Goal: Transaction & Acquisition: Purchase product/service

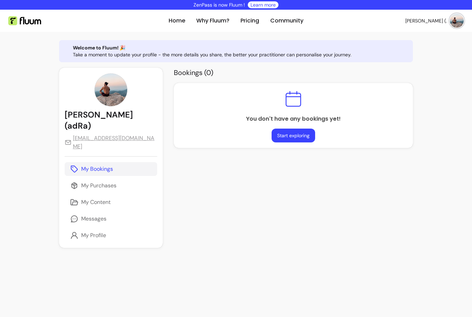
click at [274, 134] on button "Start exploring" at bounding box center [294, 136] width 44 height 14
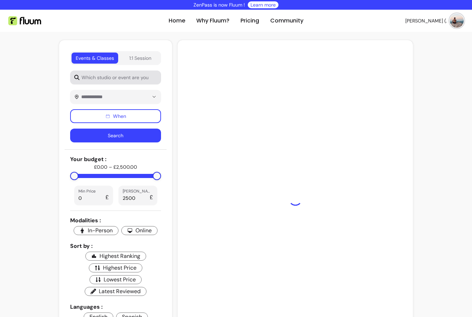
click at [140, 75] on input "Which studio or event are you interested in?" at bounding box center [119, 77] width 78 height 7
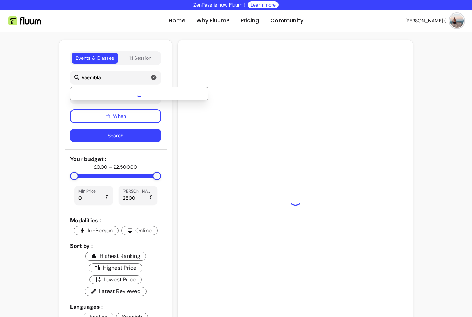
type input "Raembla"
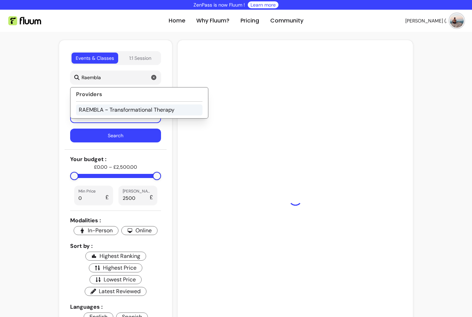
click at [136, 109] on li "RAEMBLA ~ Transformational Therapy" at bounding box center [139, 109] width 127 height 11
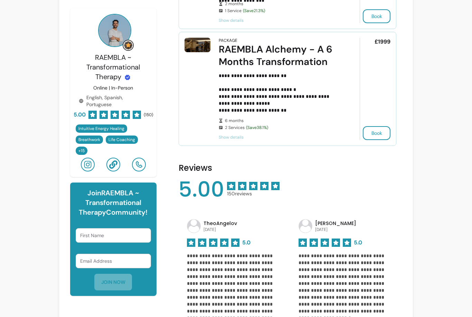
scroll to position [874, 0]
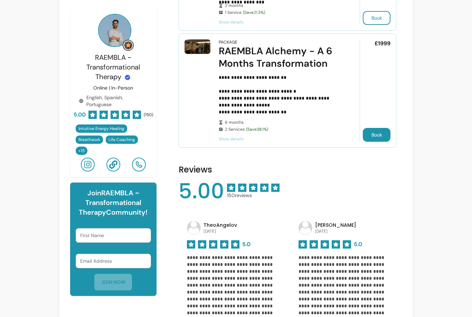
click at [376, 139] on button "Book" at bounding box center [377, 135] width 28 height 14
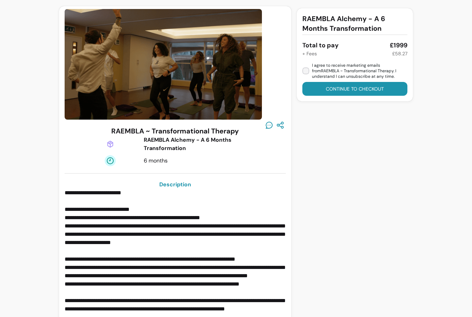
scroll to position [13, 0]
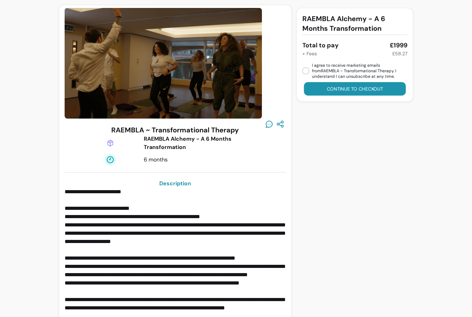
click at [330, 88] on button "Continue to checkout" at bounding box center [355, 88] width 102 height 13
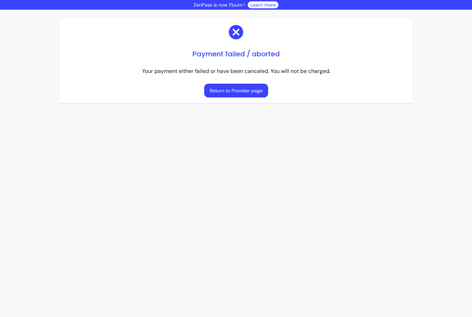
click at [220, 90] on button "Return to Provider page" at bounding box center [236, 91] width 64 height 14
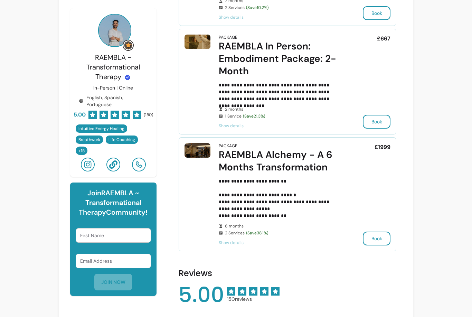
scroll to position [792, 0]
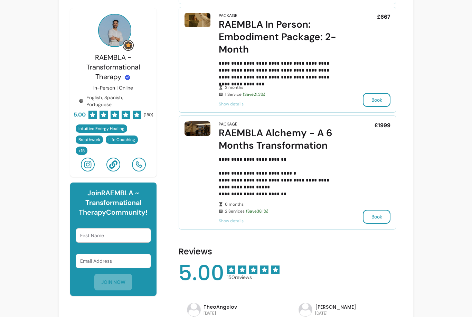
click at [340, 160] on p "**********" at bounding box center [280, 176] width 122 height 41
click at [226, 221] on span "Show details" at bounding box center [280, 221] width 122 height 6
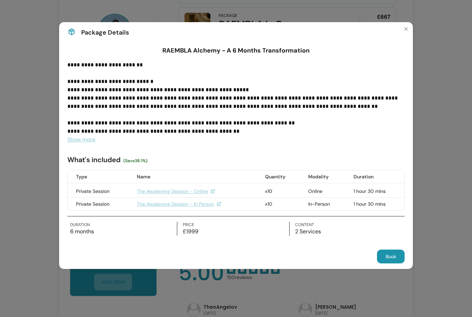
click at [82, 141] on span "Show more" at bounding box center [81, 139] width 28 height 7
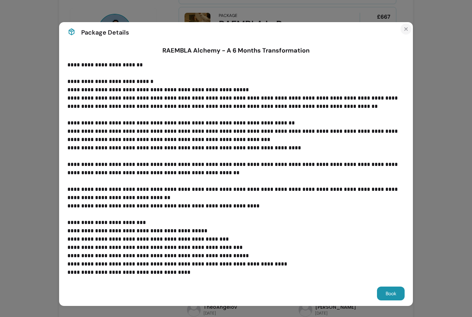
click at [406, 30] on icon "Close" at bounding box center [406, 29] width 6 height 6
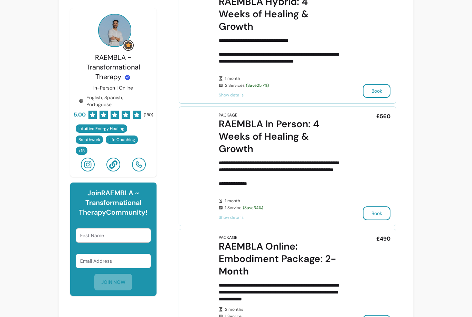
scroll to position [355, 0]
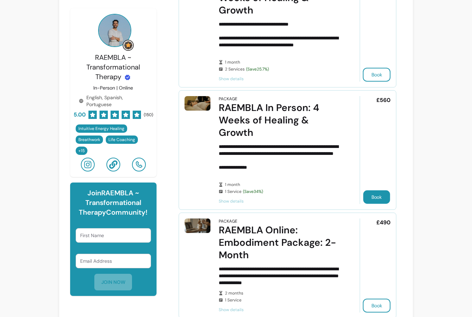
click at [371, 199] on button "Book" at bounding box center [376, 196] width 27 height 13
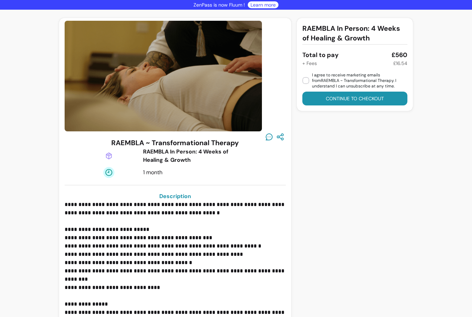
click at [332, 99] on button "Continue to checkout" at bounding box center [355, 99] width 105 height 14
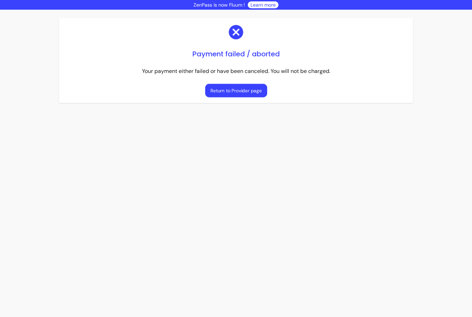
click at [220, 94] on button "Return to Provider page" at bounding box center [236, 90] width 62 height 13
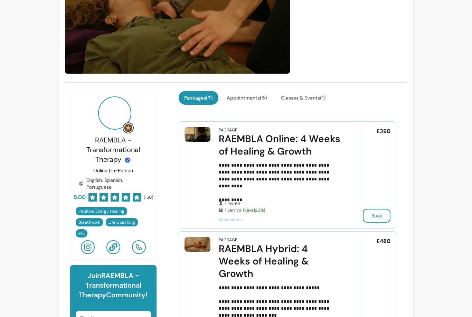
scroll to position [91, 0]
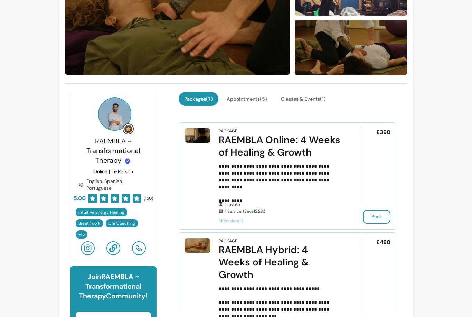
click at [310, 193] on p "**********" at bounding box center [280, 180] width 122 height 35
click at [228, 222] on span "Show details" at bounding box center [280, 221] width 122 height 6
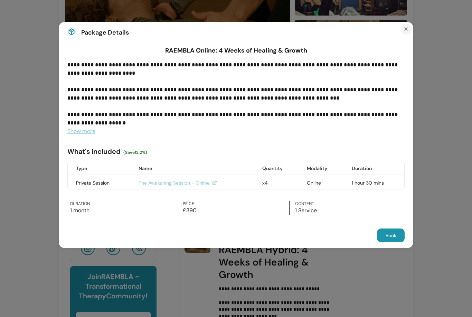
click at [406, 28] on icon "Close" at bounding box center [406, 29] width 6 height 6
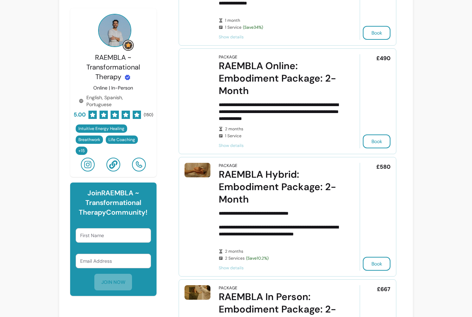
scroll to position [544, 0]
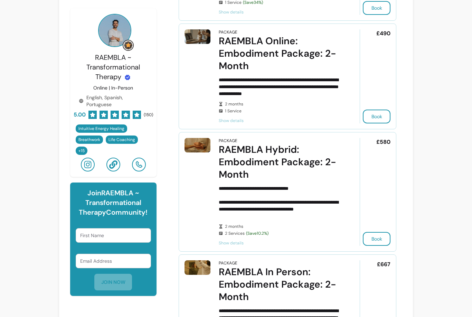
click at [234, 122] on span "Show details" at bounding box center [280, 121] width 122 height 6
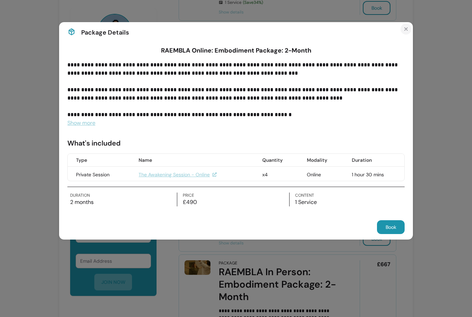
click at [407, 27] on icon "Close" at bounding box center [406, 29] width 6 height 6
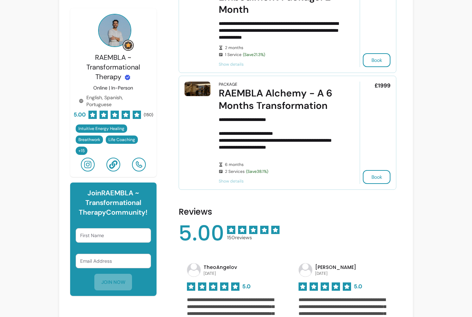
scroll to position [820, 0]
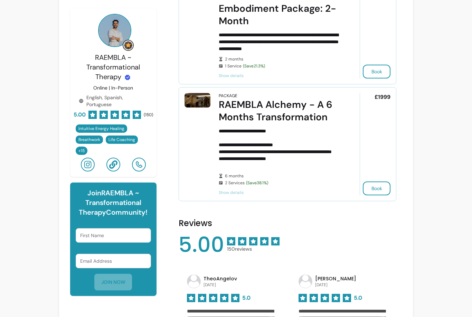
click at [227, 190] on span "Show details" at bounding box center [280, 193] width 122 height 6
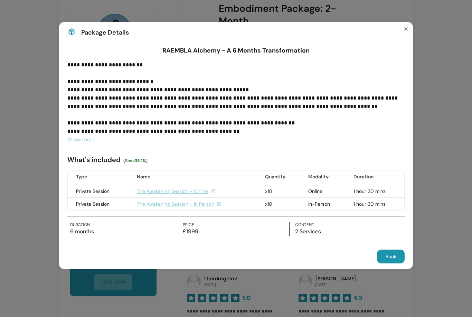
click at [78, 141] on span "Show more" at bounding box center [81, 139] width 28 height 7
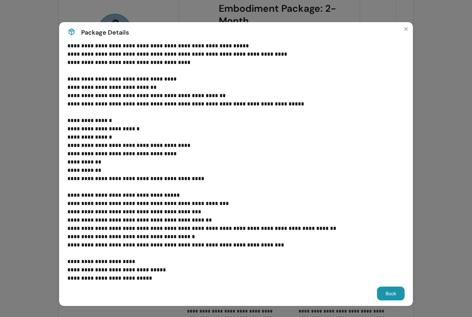
scroll to position [211, 0]
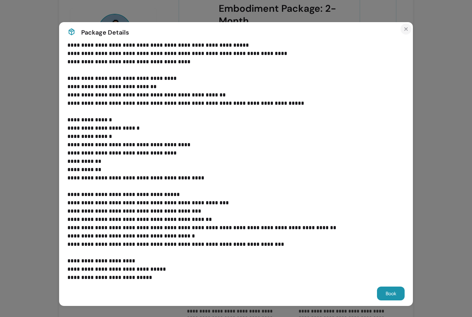
click at [406, 29] on icon "Close" at bounding box center [406, 29] width 6 height 6
